Goal: Task Accomplishment & Management: Manage account settings

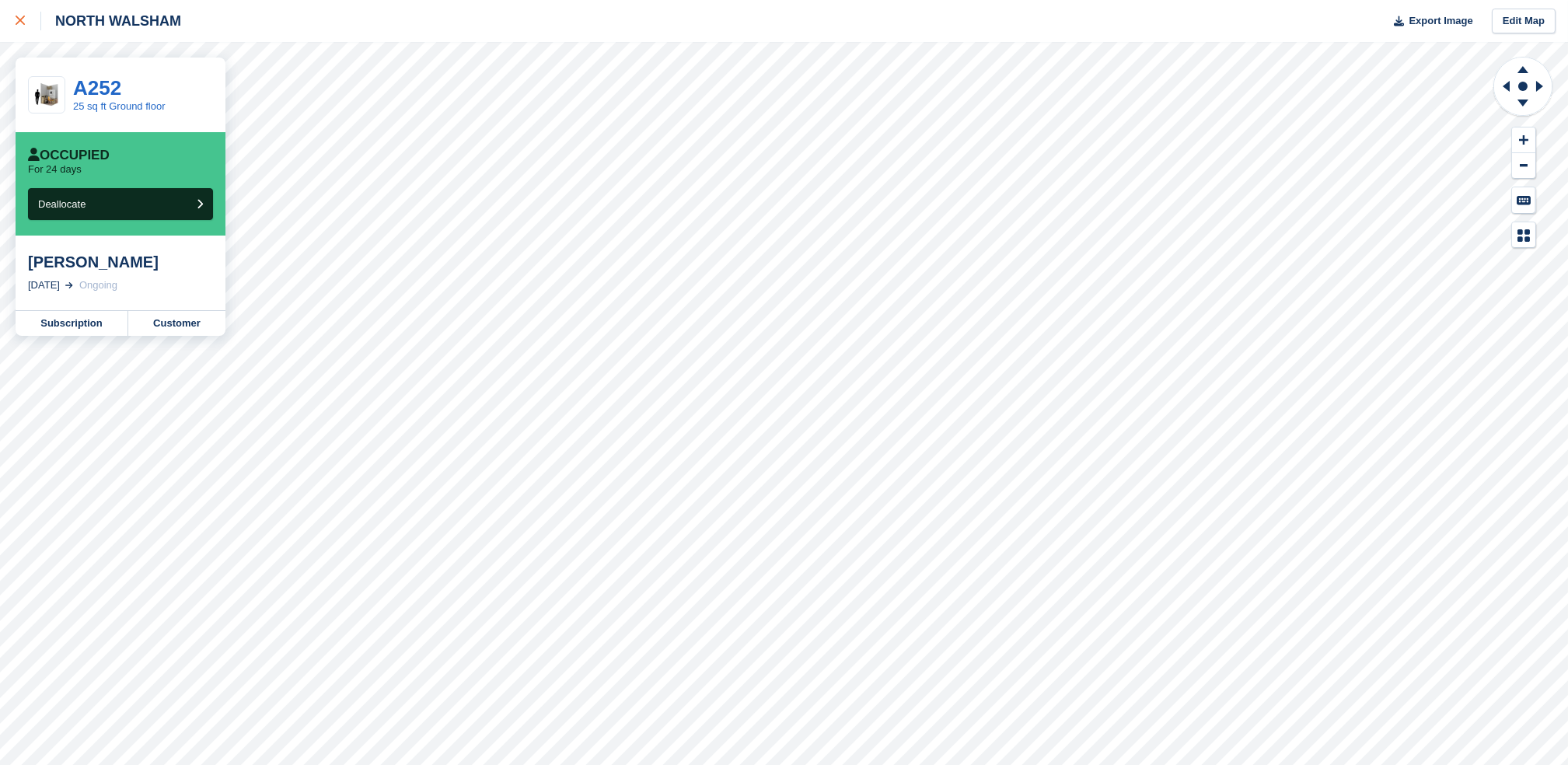
click at [19, 27] on div at bounding box center [29, 21] width 26 height 19
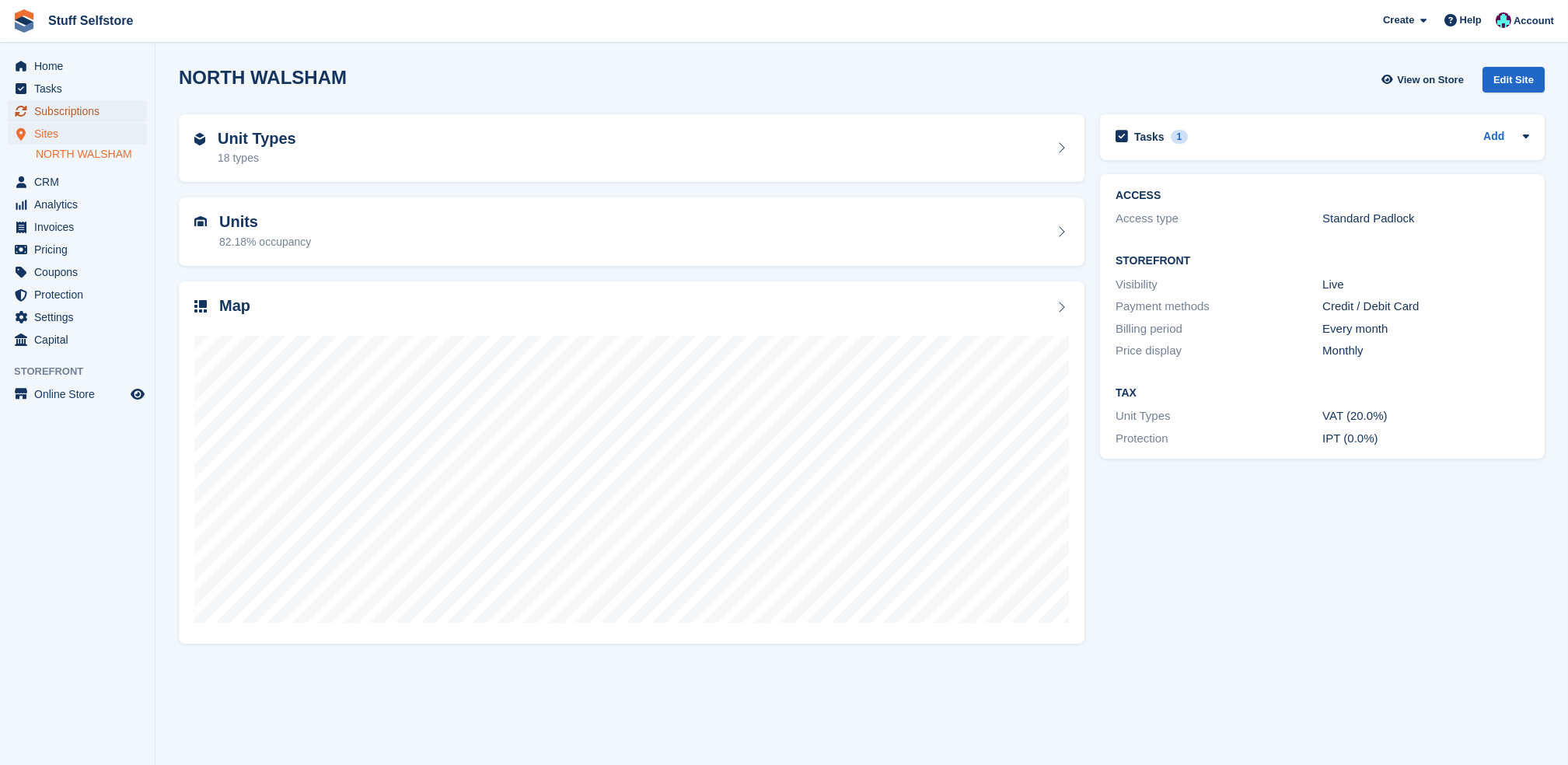
click at [34, 108] on span "Subscriptions" at bounding box center [81, 111] width 94 height 22
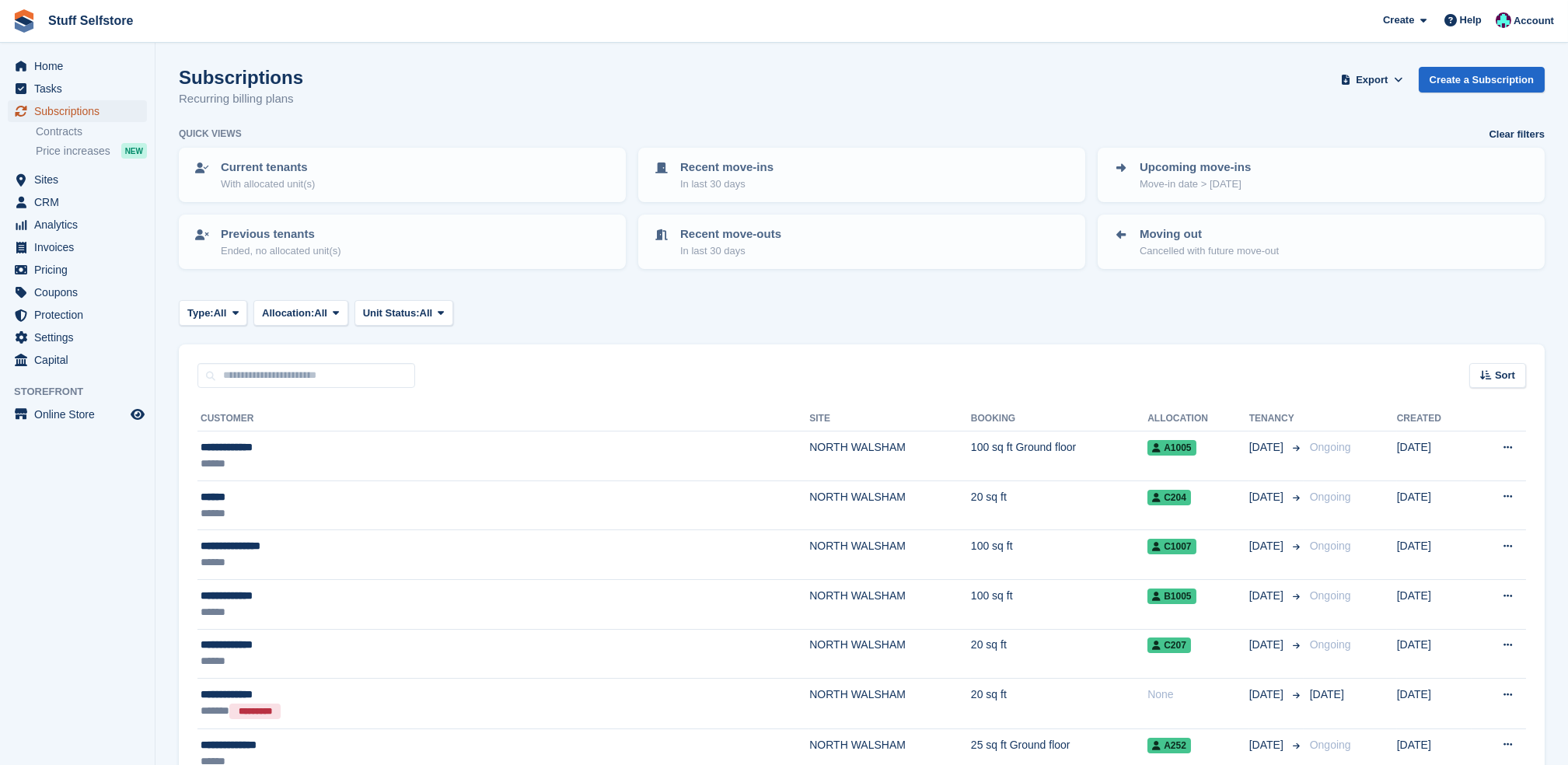
click at [108, 119] on span "Subscriptions" at bounding box center [81, 111] width 94 height 22
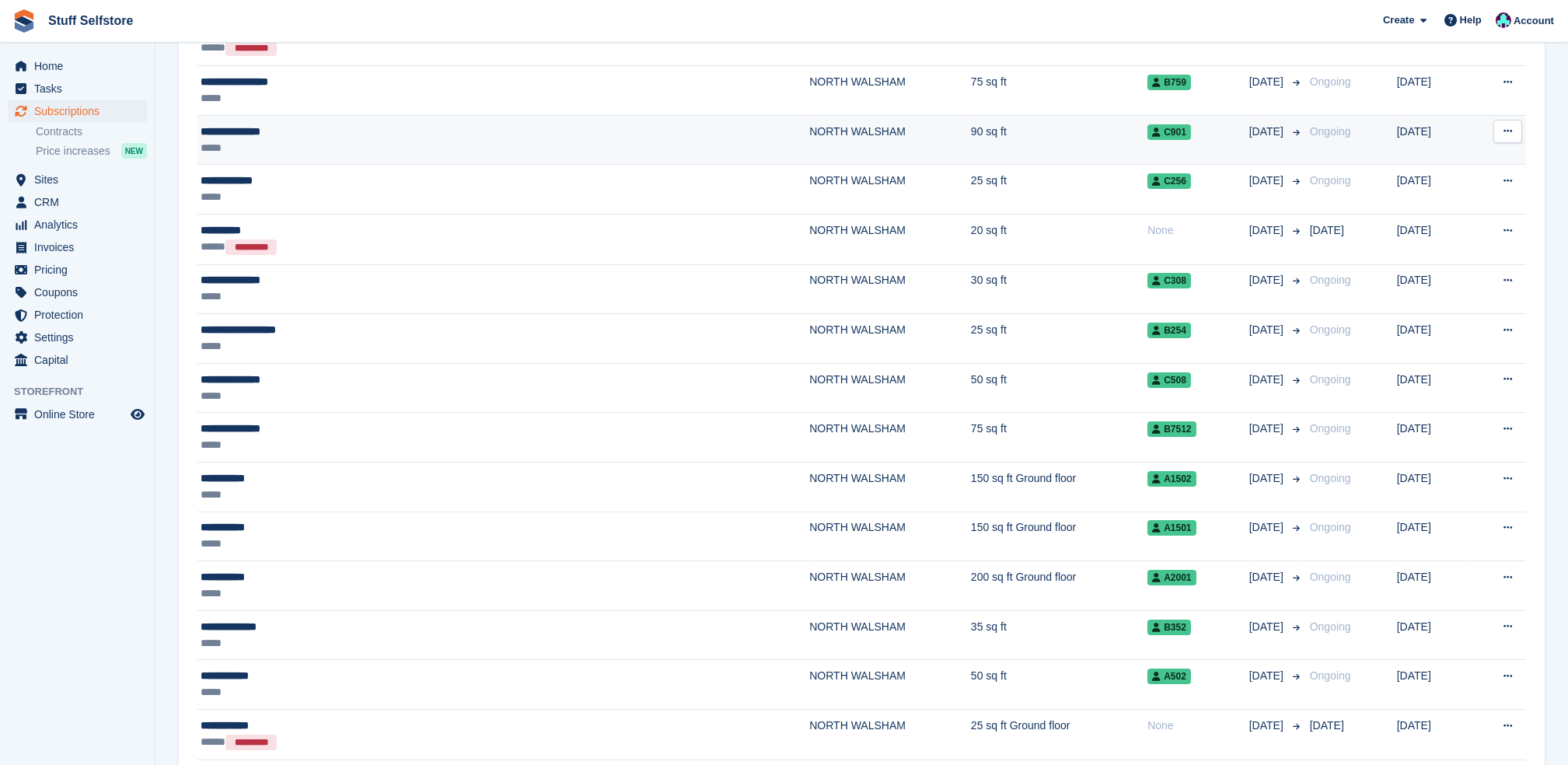
scroll to position [2229, 0]
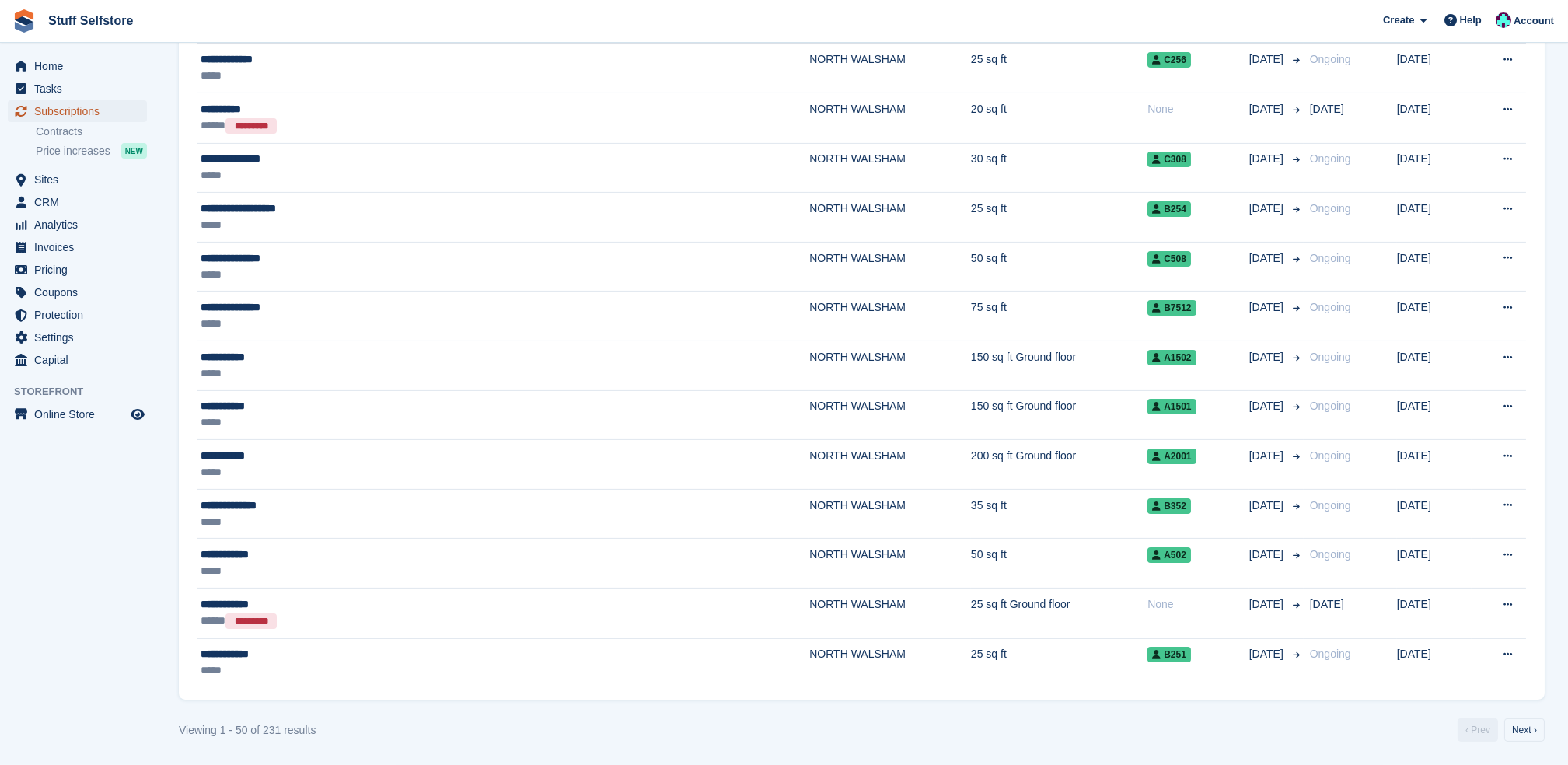
click at [79, 112] on span "Subscriptions" at bounding box center [81, 111] width 94 height 22
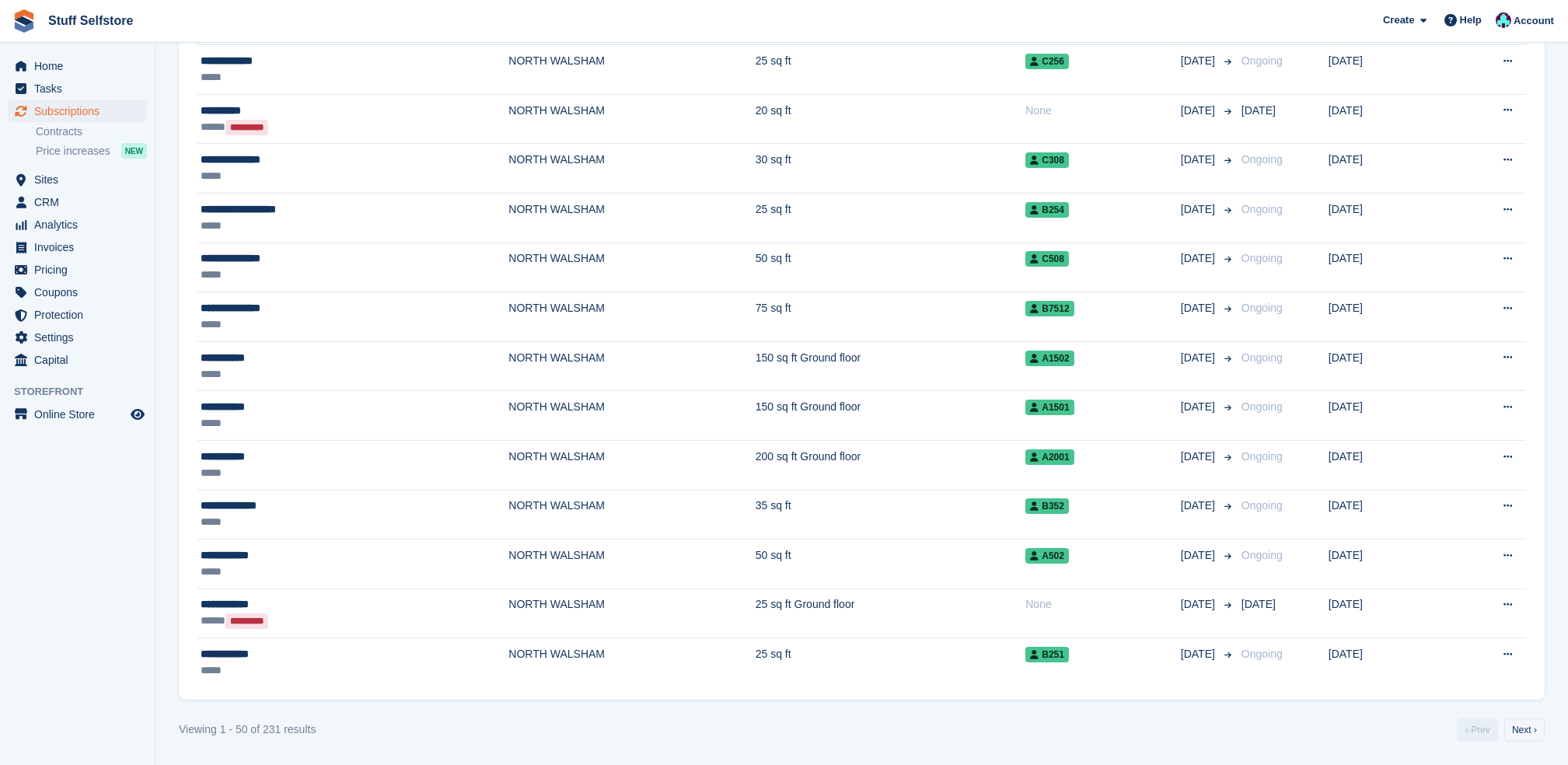
scroll to position [0, 0]
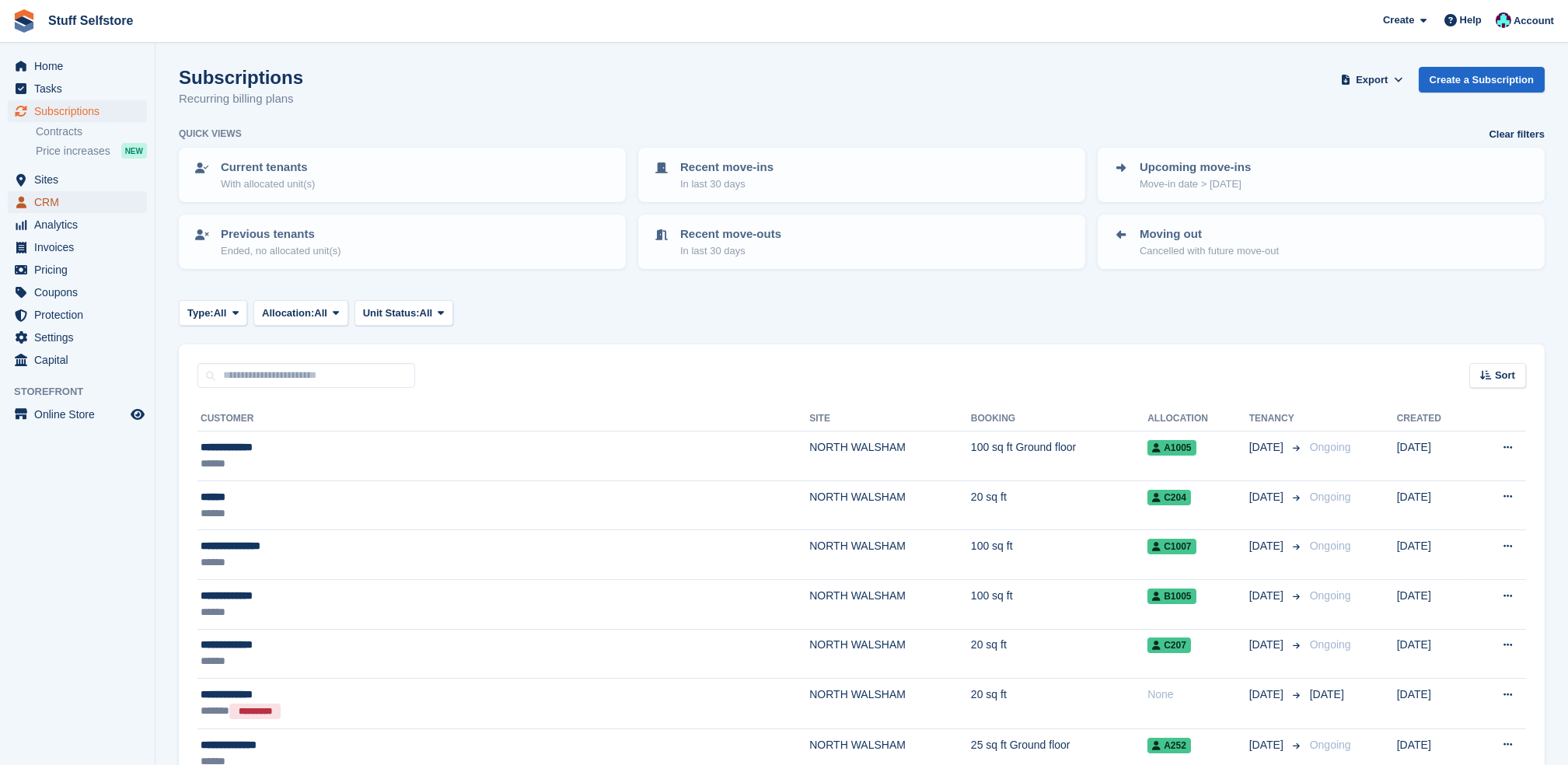
click at [72, 192] on span "CRM" at bounding box center [81, 202] width 94 height 22
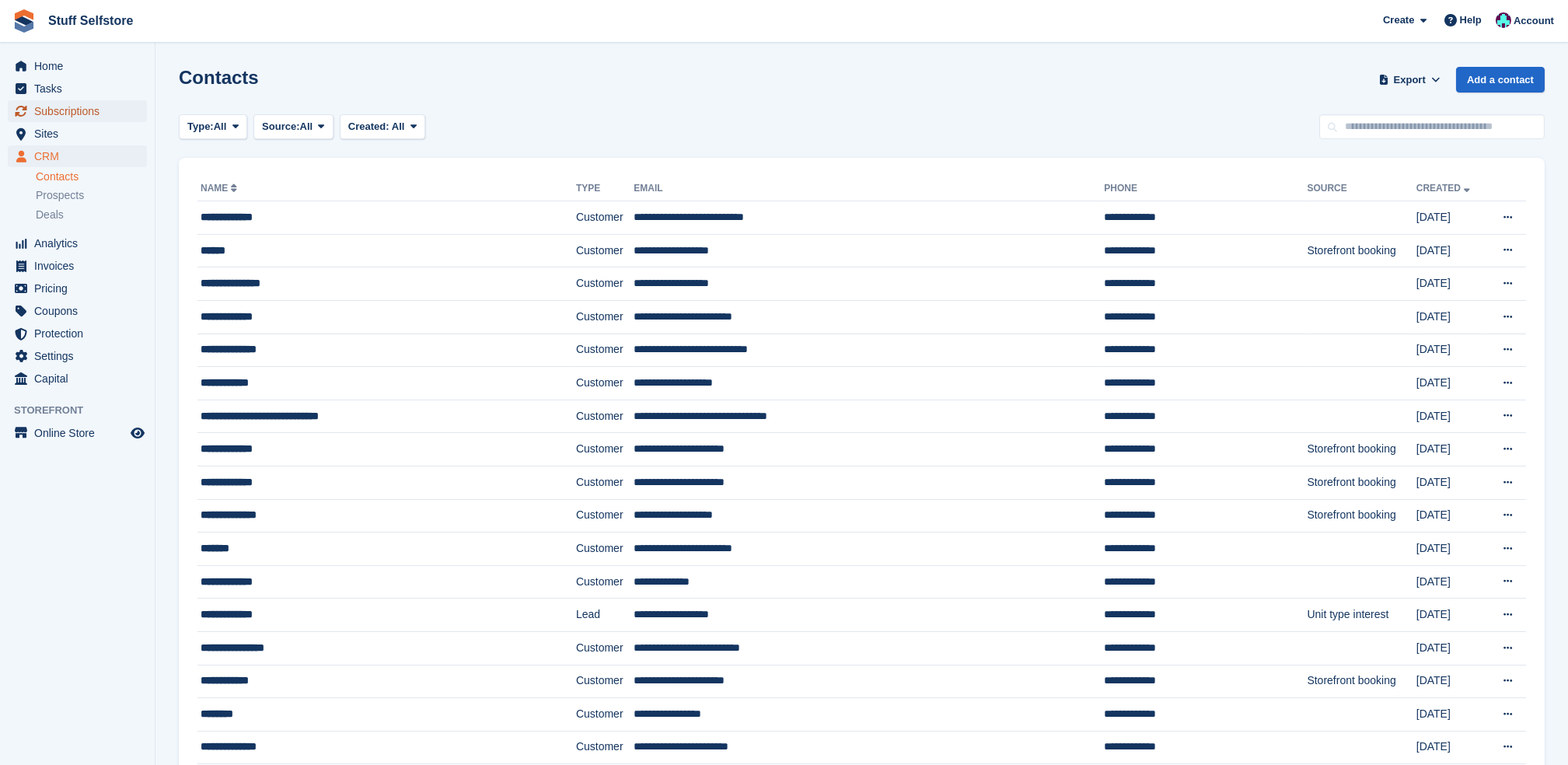
click at [65, 116] on span "Subscriptions" at bounding box center [81, 111] width 94 height 22
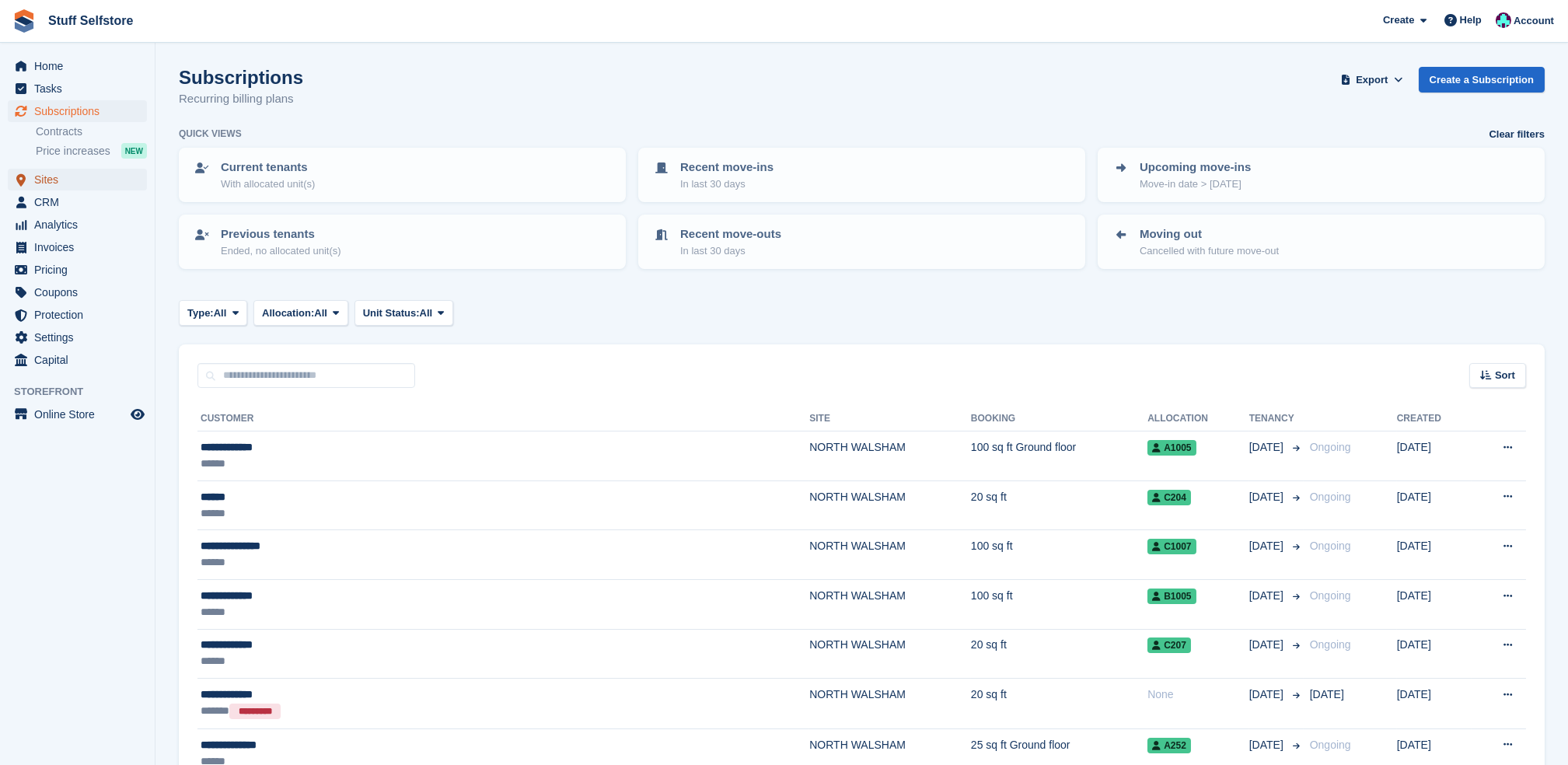
click at [75, 184] on span "Sites" at bounding box center [81, 180] width 94 height 22
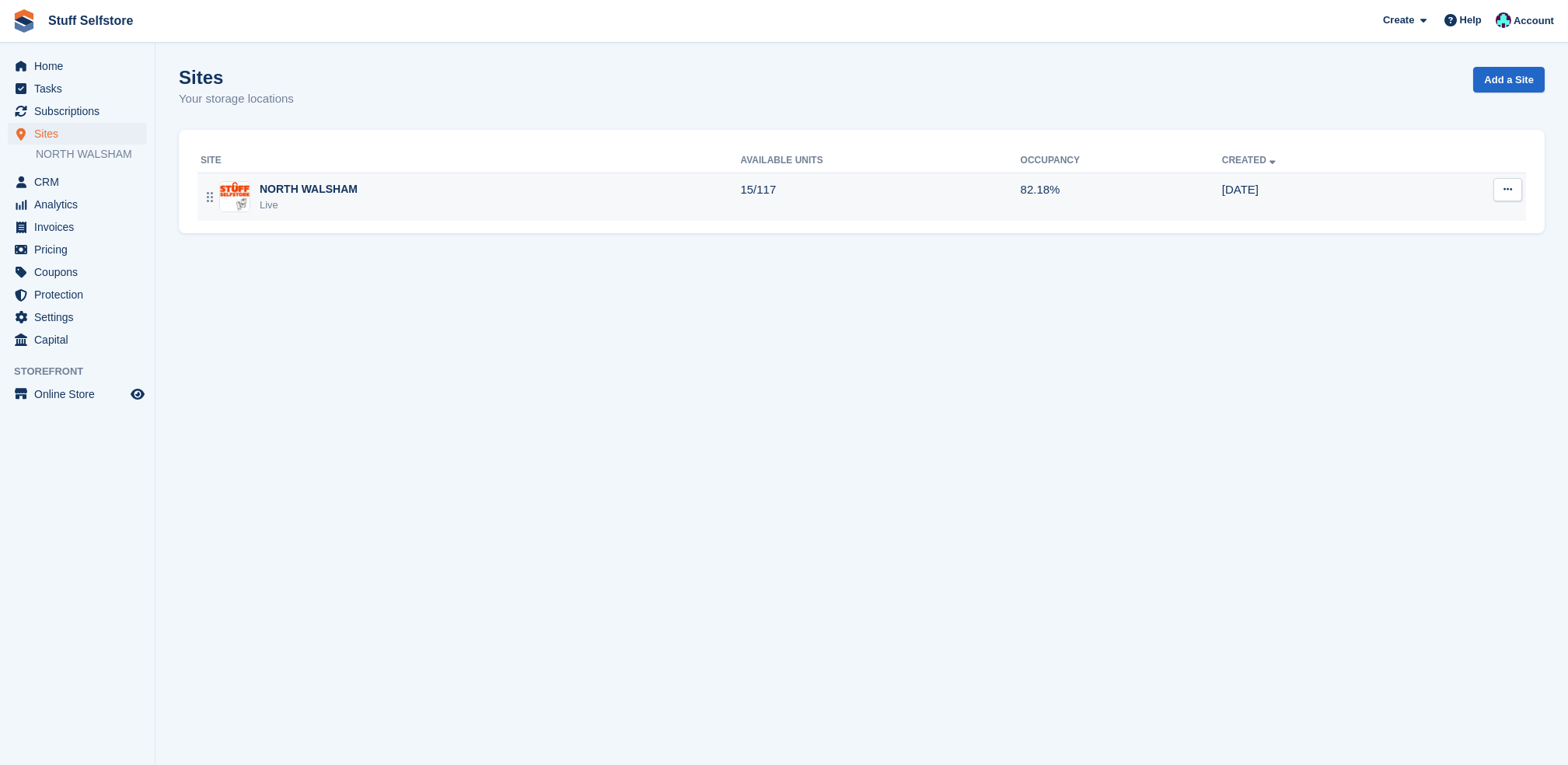
click at [373, 180] on td "NORTH WALSHAM Live" at bounding box center [469, 197] width 543 height 49
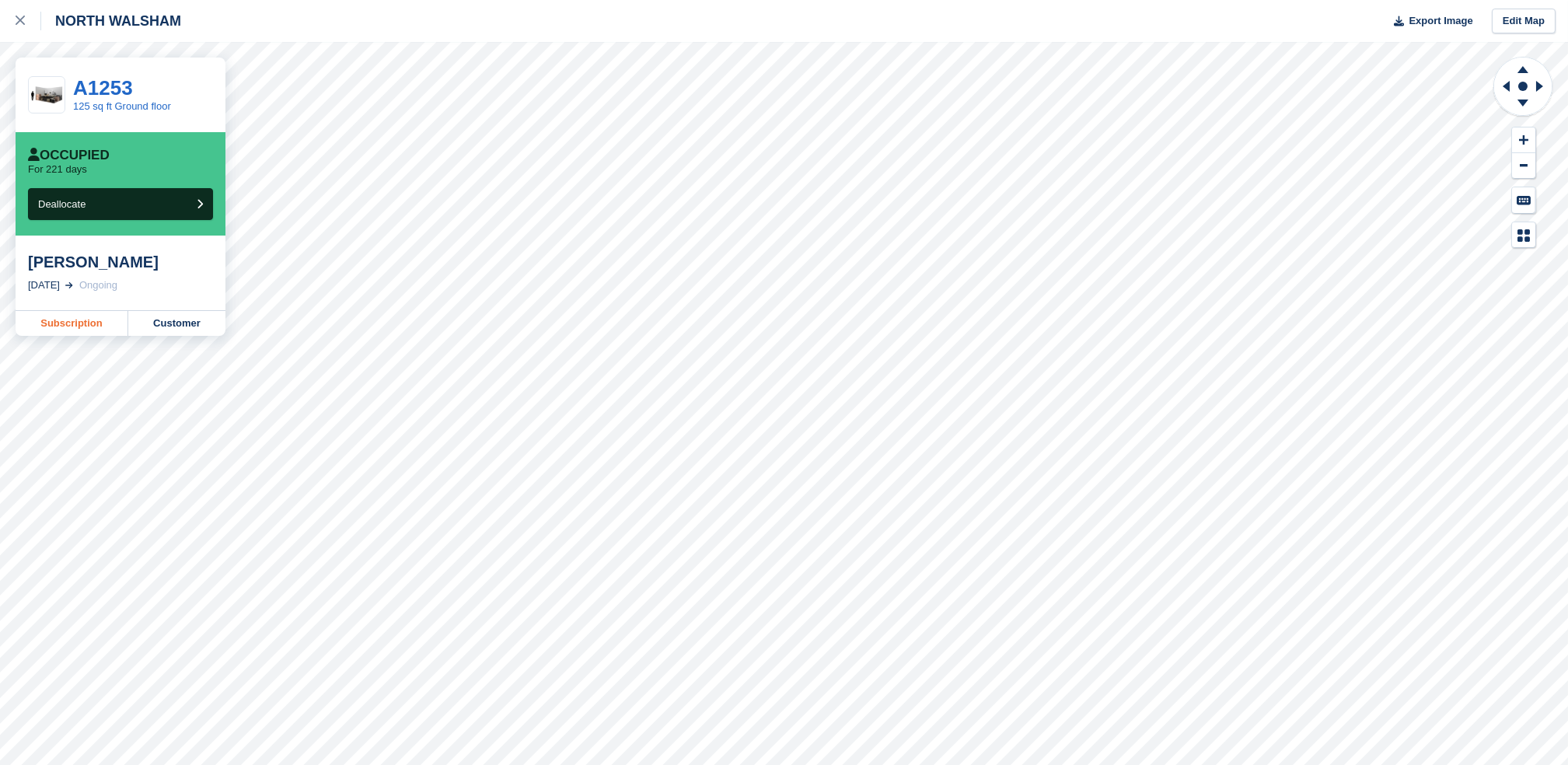
click at [101, 324] on link "Subscription" at bounding box center [72, 324] width 113 height 25
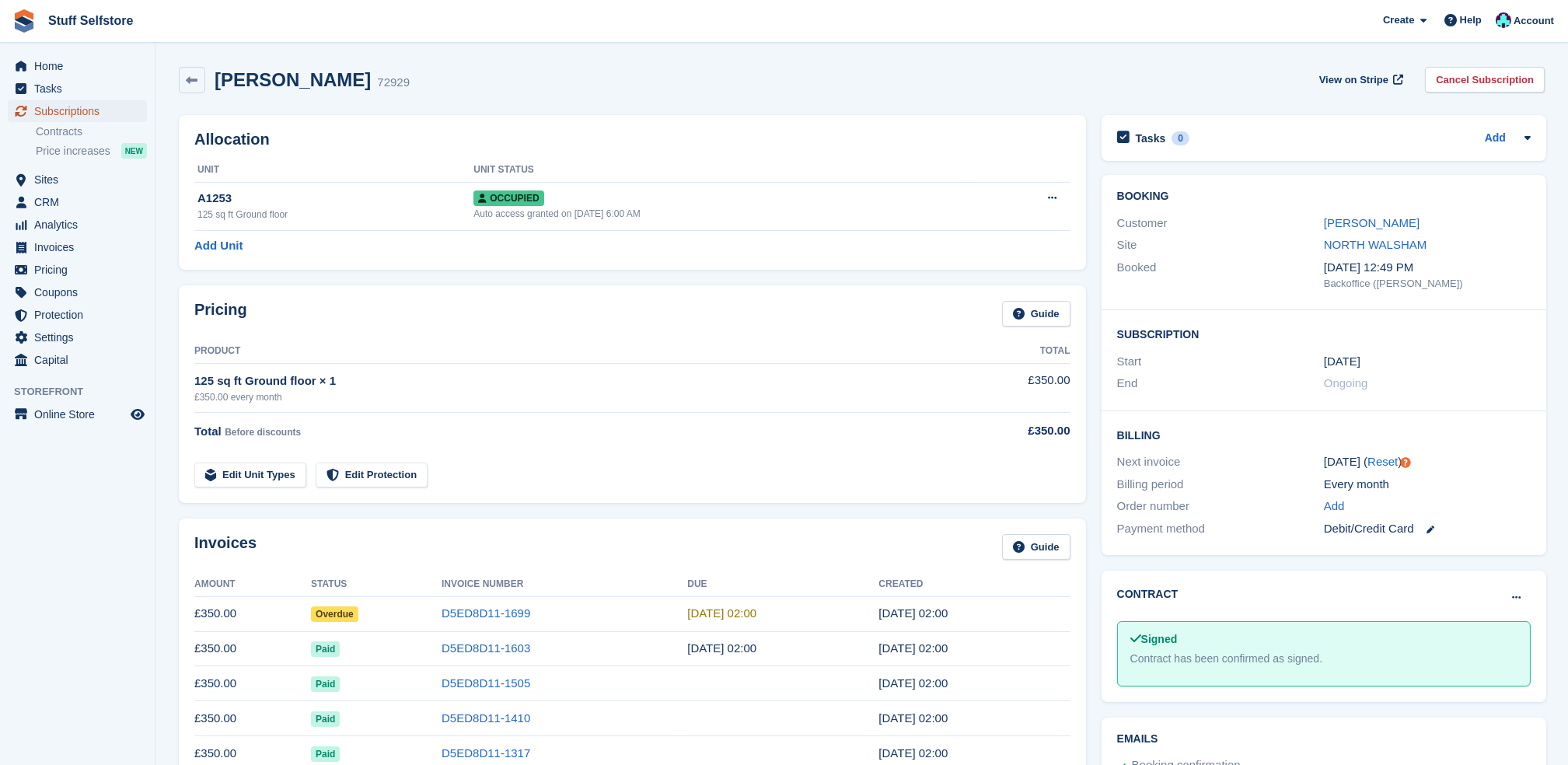
click at [102, 116] on span "Subscriptions" at bounding box center [81, 111] width 94 height 22
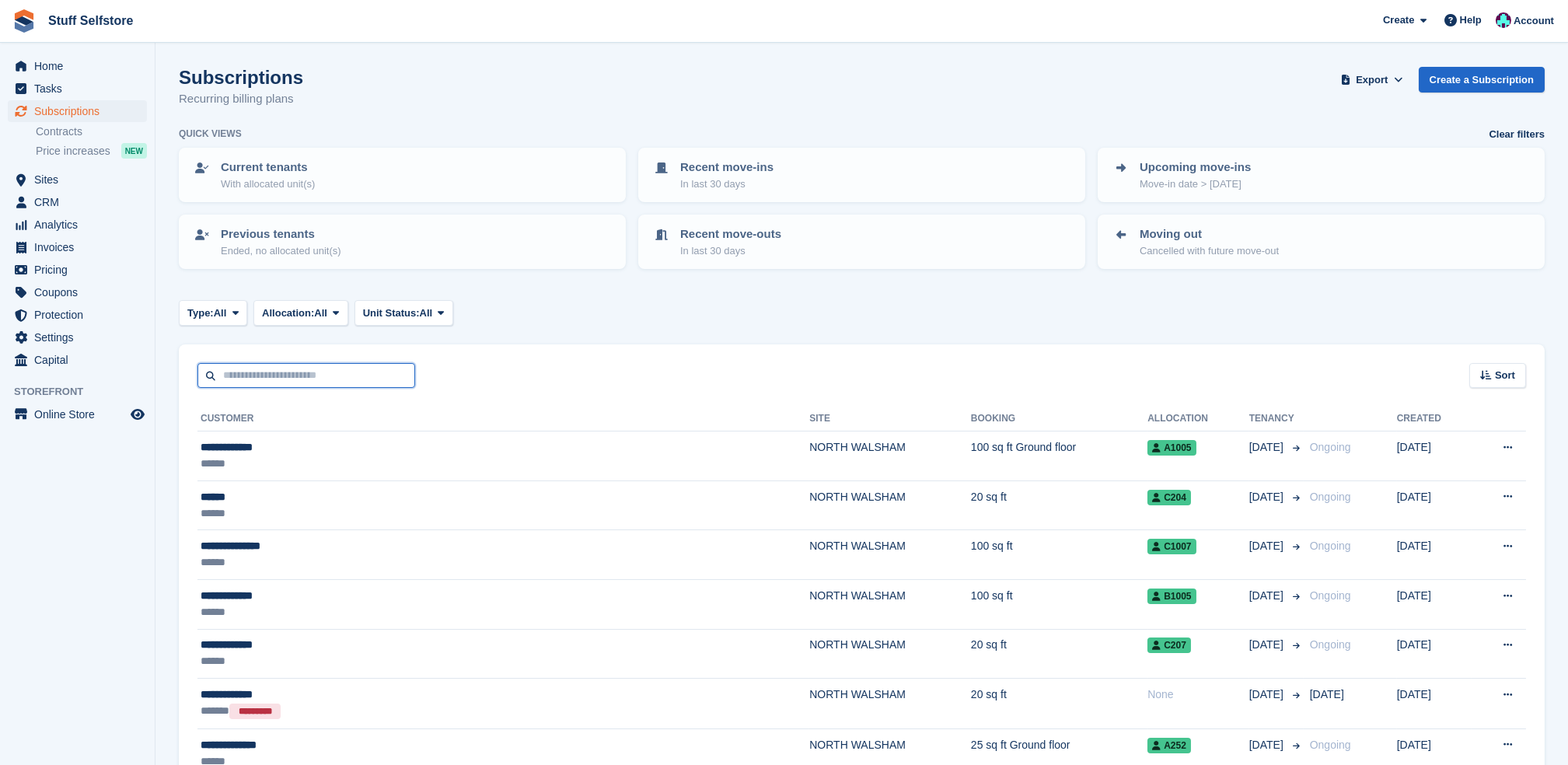
drag, startPoint x: 294, startPoint y: 369, endPoint x: 281, endPoint y: 350, distance: 23.0
click at [294, 369] on input "text" at bounding box center [306, 376] width 218 height 26
type input "***"
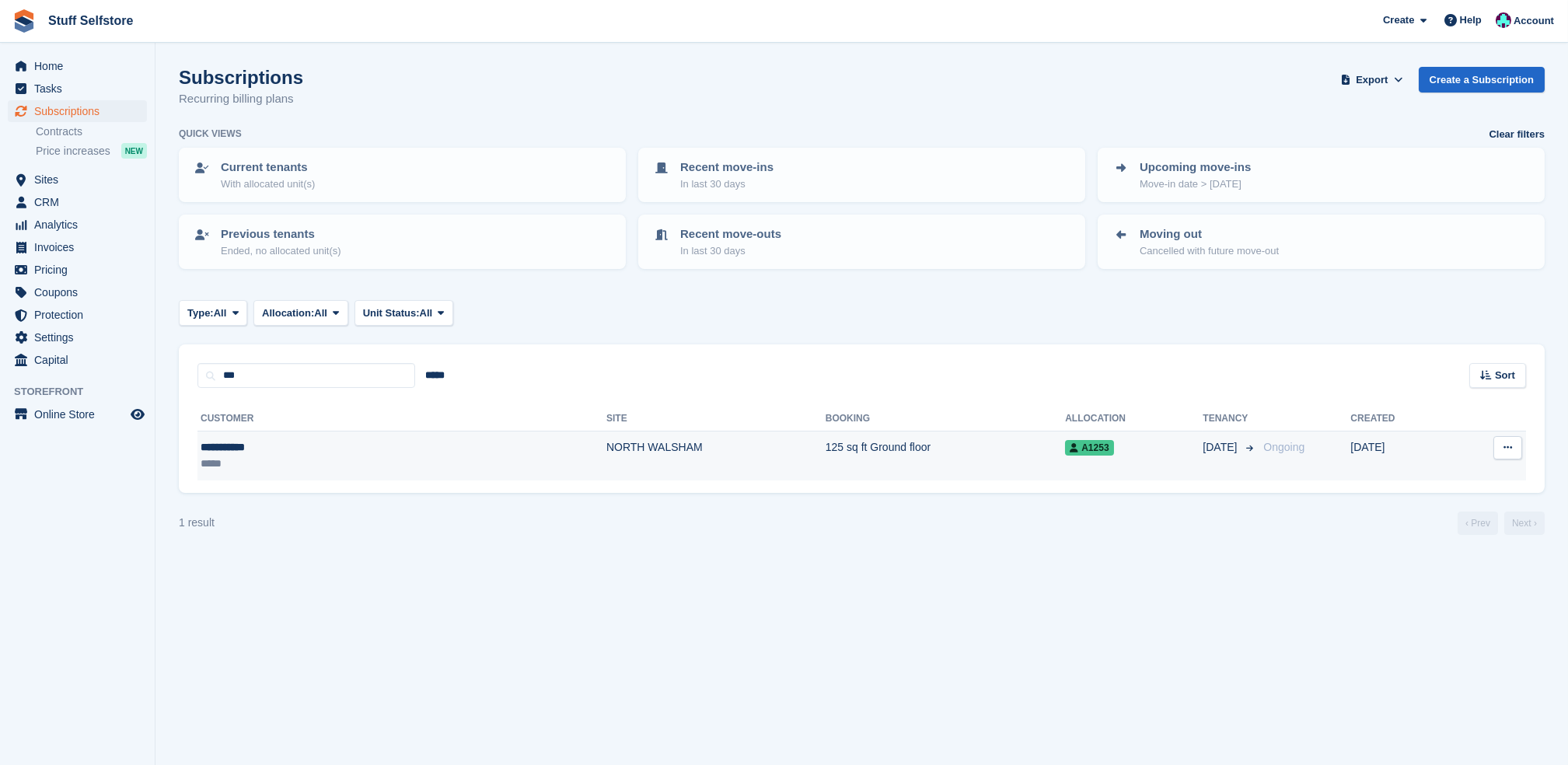
click at [606, 445] on td "NORTH WALSHAM" at bounding box center [715, 455] width 219 height 49
